Goal: Task Accomplishment & Management: Use online tool/utility

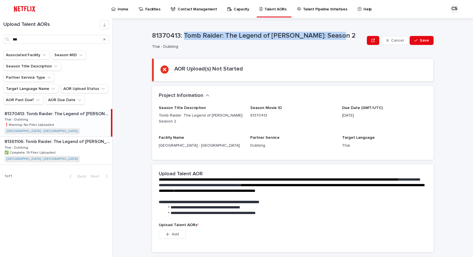
drag, startPoint x: 181, startPoint y: 38, endPoint x: 327, endPoint y: 36, distance: 145.7
click at [327, 36] on p "81370413: Tomb Raider: The Legend of [PERSON_NAME]: Season 2" at bounding box center [258, 36] width 212 height 8
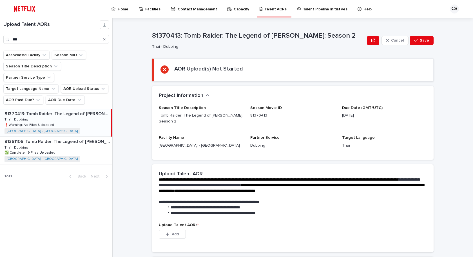
click at [129, 93] on div "**********" at bounding box center [295, 137] width 353 height 239
click at [172, 233] on span "Add" at bounding box center [175, 235] width 7 height 4
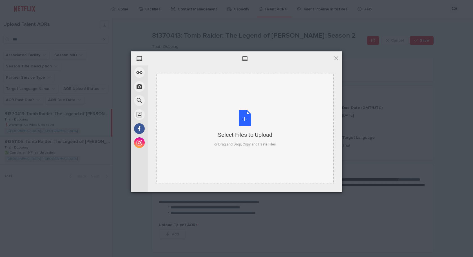
click at [253, 110] on div "Select Files to Upload or Drag and Drop, Copy and Paste Files" at bounding box center [245, 128] width 62 height 37
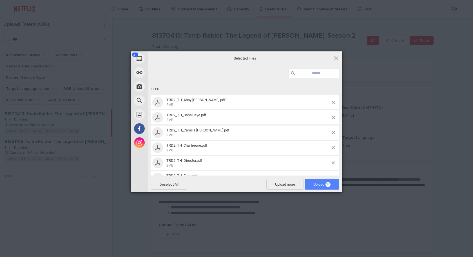
click at [313, 186] on span "Upload 21" at bounding box center [321, 185] width 17 height 4
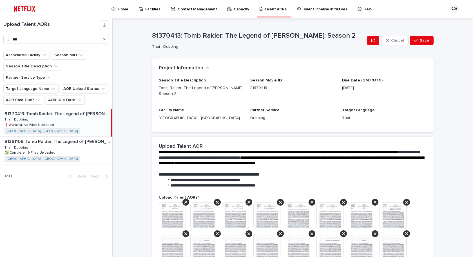
scroll to position [84, 0]
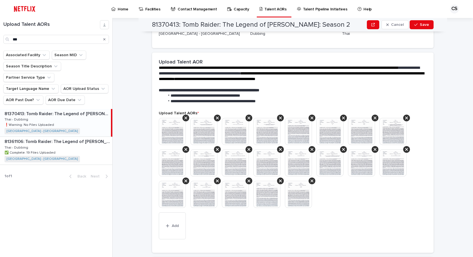
click at [297, 188] on img at bounding box center [298, 194] width 27 height 27
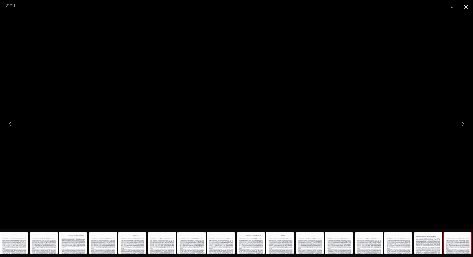
click at [465, 8] on button "Close gallery" at bounding box center [466, 6] width 14 height 13
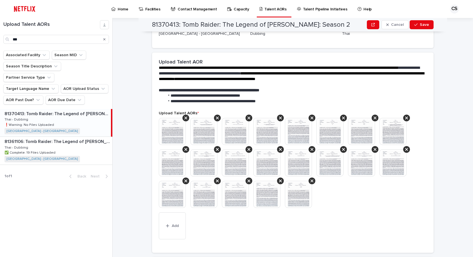
click at [466, 223] on div "**********" at bounding box center [295, 137] width 353 height 239
click at [464, 225] on div "**********" at bounding box center [295, 137] width 353 height 239
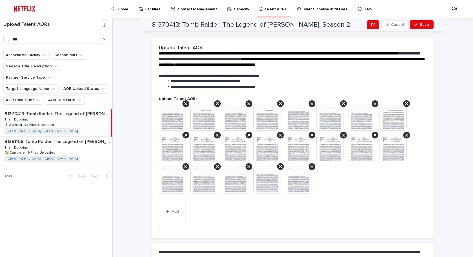
scroll to position [165, 0]
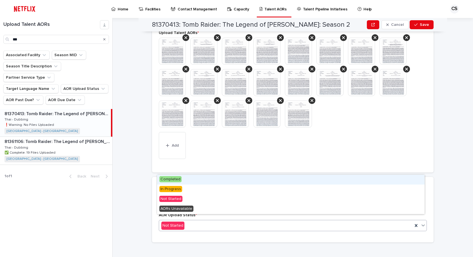
click at [237, 224] on div "Not Started" at bounding box center [285, 225] width 253 height 9
click at [190, 179] on div "Completed" at bounding box center [290, 180] width 267 height 10
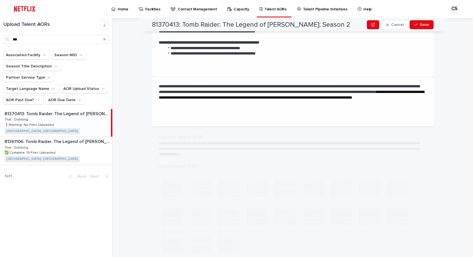
scroll to position [0, 0]
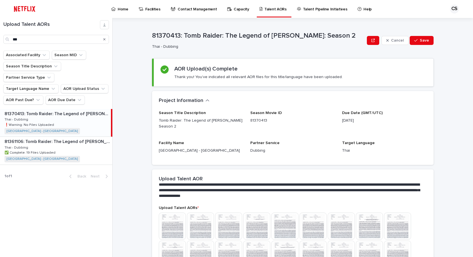
click at [223, 215] on img at bounding box center [228, 226] width 27 height 27
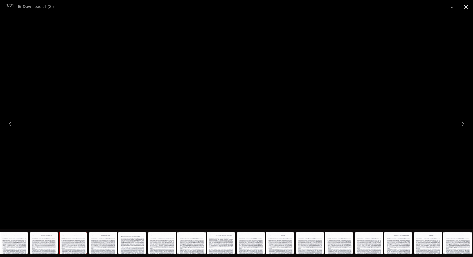
click at [468, 6] on button "Close gallery" at bounding box center [466, 6] width 14 height 13
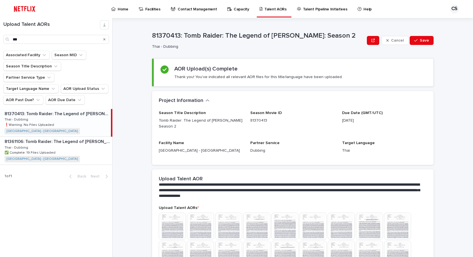
drag, startPoint x: 433, startPoint y: 156, endPoint x: 420, endPoint y: 79, distance: 78.5
click at [433, 155] on div "**********" at bounding box center [295, 137] width 353 height 239
drag, startPoint x: 422, startPoint y: 38, endPoint x: 418, endPoint y: 41, distance: 4.4
click at [422, 39] on button "Save" at bounding box center [421, 40] width 24 height 9
drag, startPoint x: 60, startPoint y: 37, endPoint x: 0, endPoint y: 34, distance: 60.3
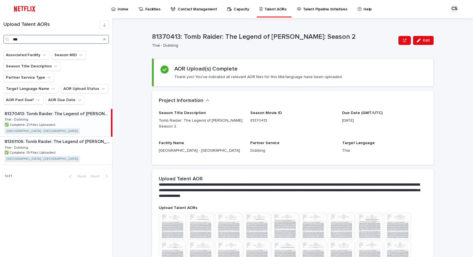
click at [0, 34] on div "Upload Talent AORs ***" at bounding box center [56, 32] width 112 height 24
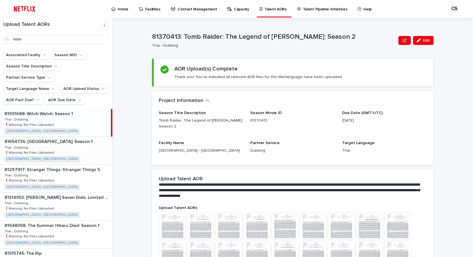
click at [73, 138] on p "81654736: [GEOGRAPHIC_DATA]: Season 1" at bounding box center [49, 141] width 89 height 6
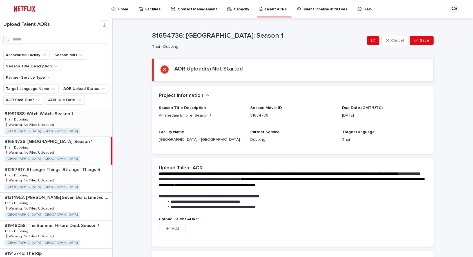
click at [73, 110] on div "81991688: Witch Watch: Season 1 81991688: Witch Watch: Season 1 Thai - Dubbing …" at bounding box center [56, 123] width 112 height 28
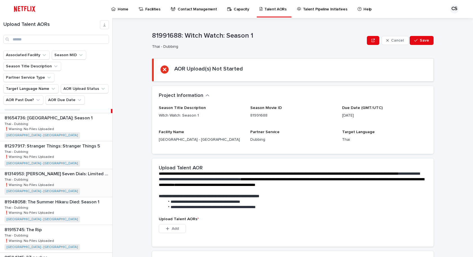
scroll to position [84, 0]
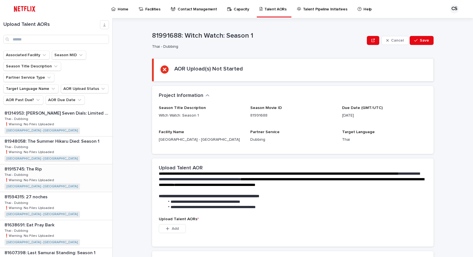
click at [86, 169] on div "81915745: The Rip 81915745: The Rip Thai - Dubbing Thai - Dubbing ❗️Warning: No…" at bounding box center [56, 179] width 112 height 28
click at [35, 43] on input "Search" at bounding box center [55, 39] width 105 height 9
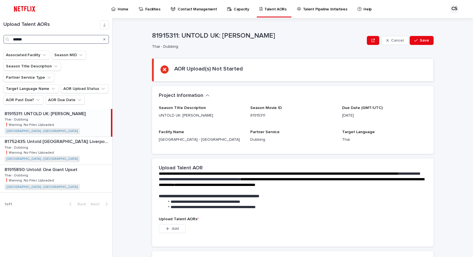
type input "******"
click at [90, 96] on div "Associated Facility Season MID Season Title Description Partner Service Type Ta…" at bounding box center [56, 80] width 112 height 59
click at [90, 111] on p at bounding box center [57, 113] width 104 height 5
click at [260, 93] on div "Project Information •••" at bounding box center [292, 96] width 281 height 20
